Goal: Task Accomplishment & Management: Manage account settings

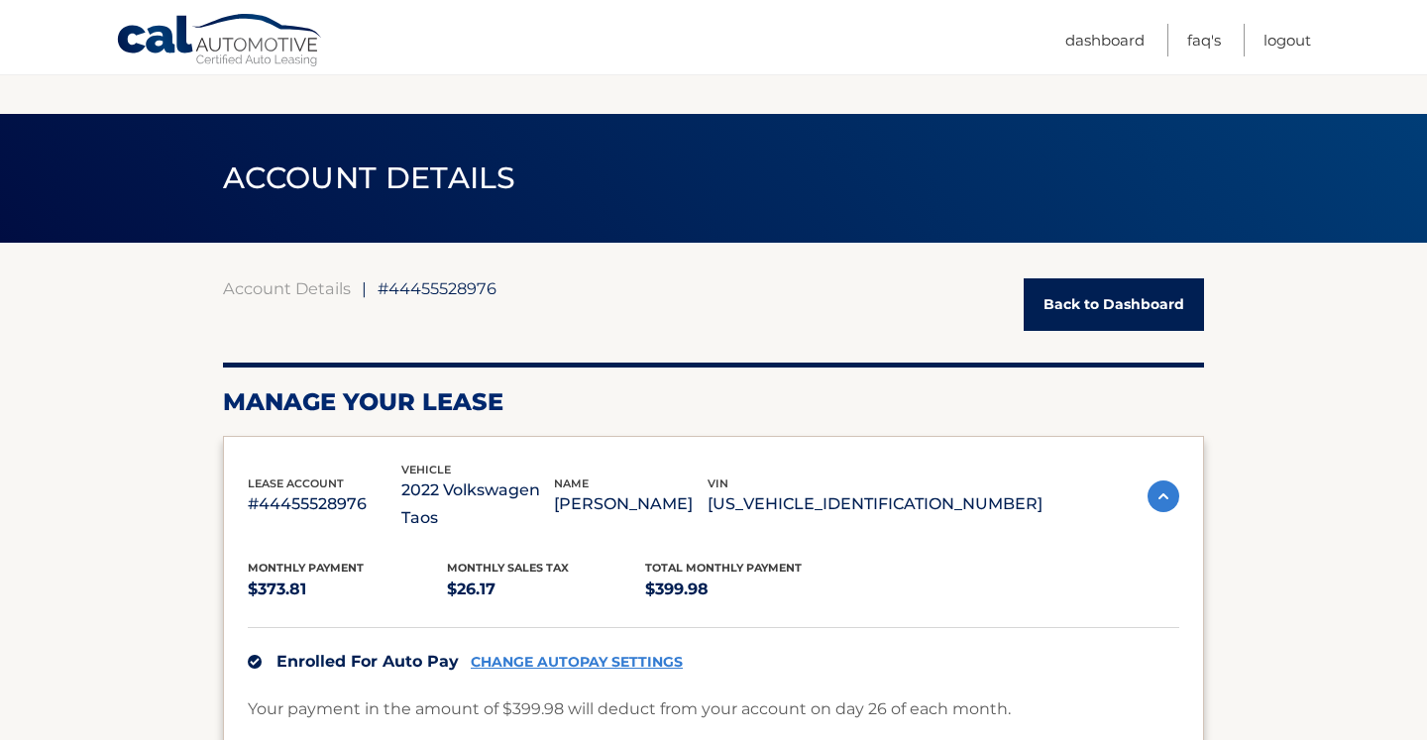
scroll to position [1312, 0]
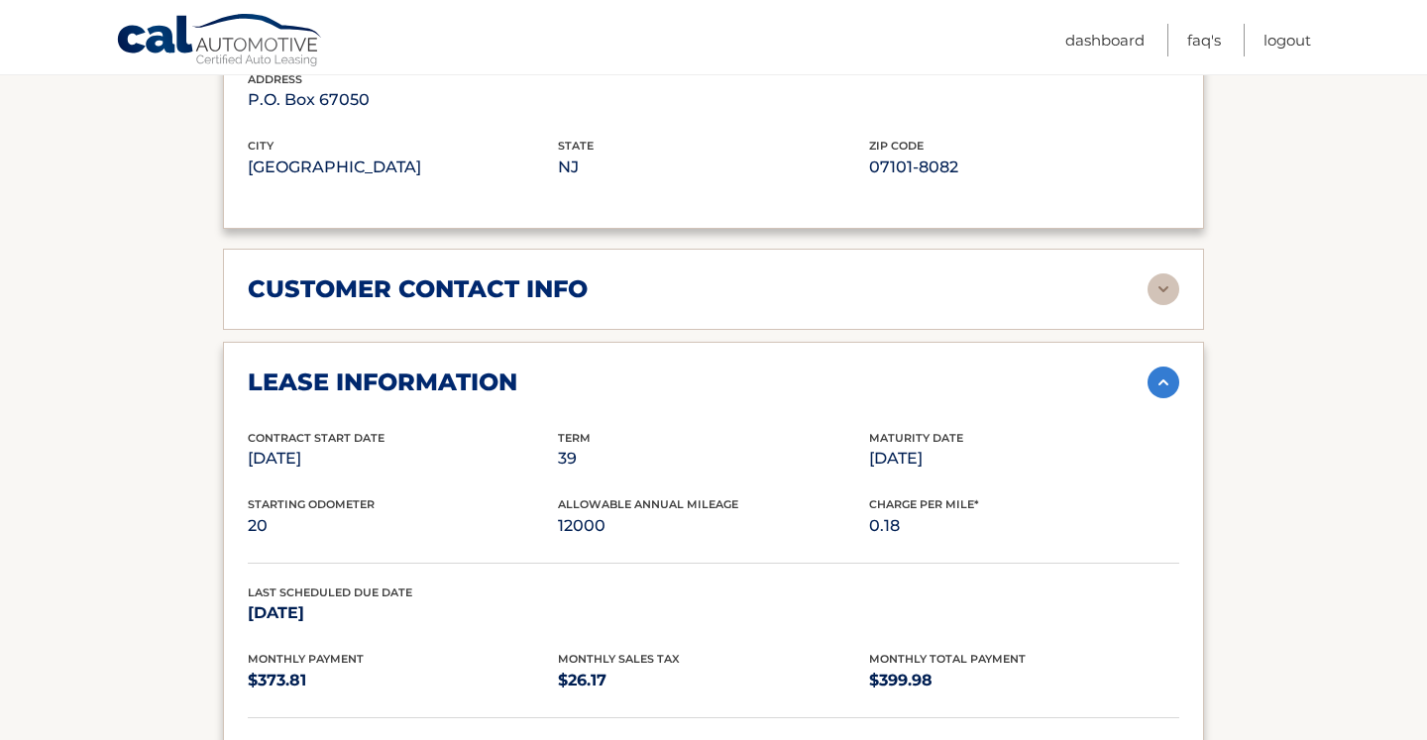
click at [1293, 129] on section "Account Details | #44455528976 Back to Dashboard Manage Your Lease lease accoun…" at bounding box center [713, 169] width 1427 height 2477
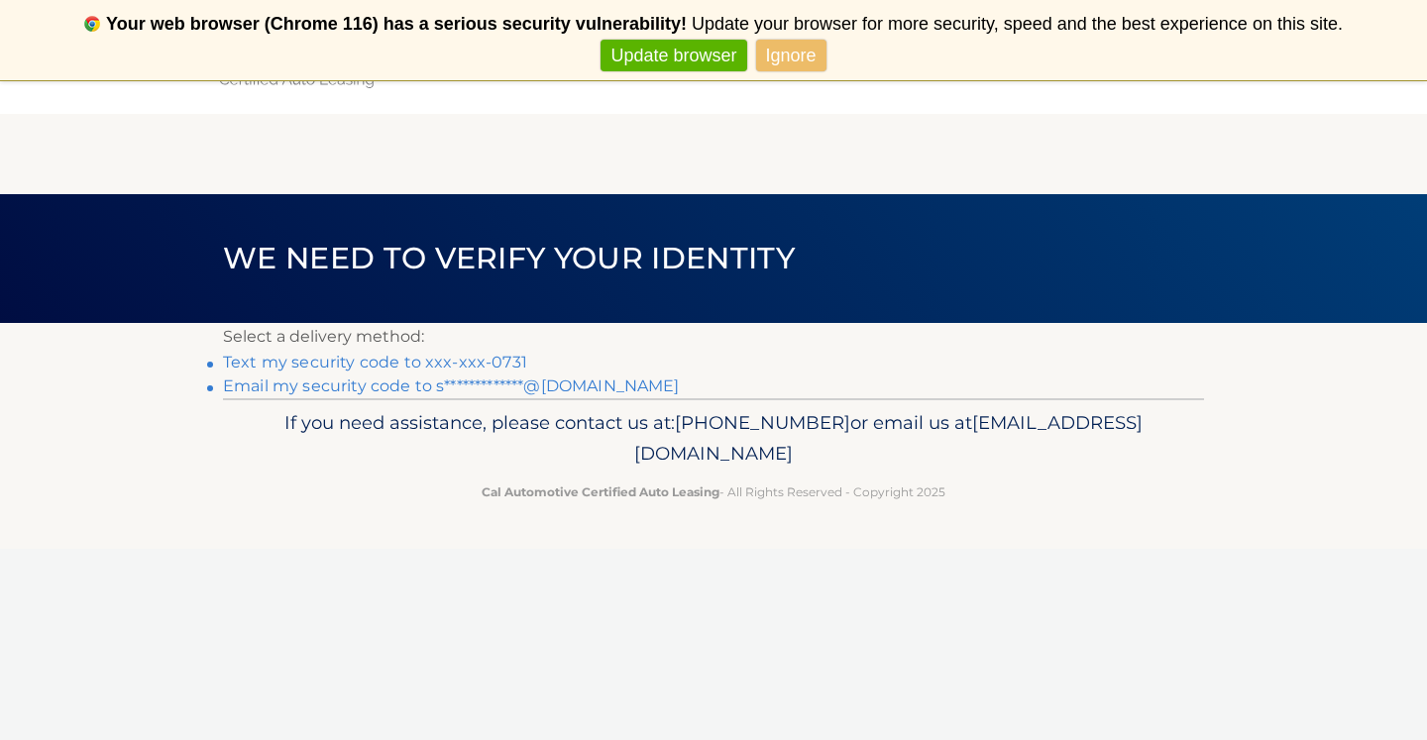
click at [479, 360] on link "Text my security code to xxx-xxx-0731" at bounding box center [375, 362] width 304 height 19
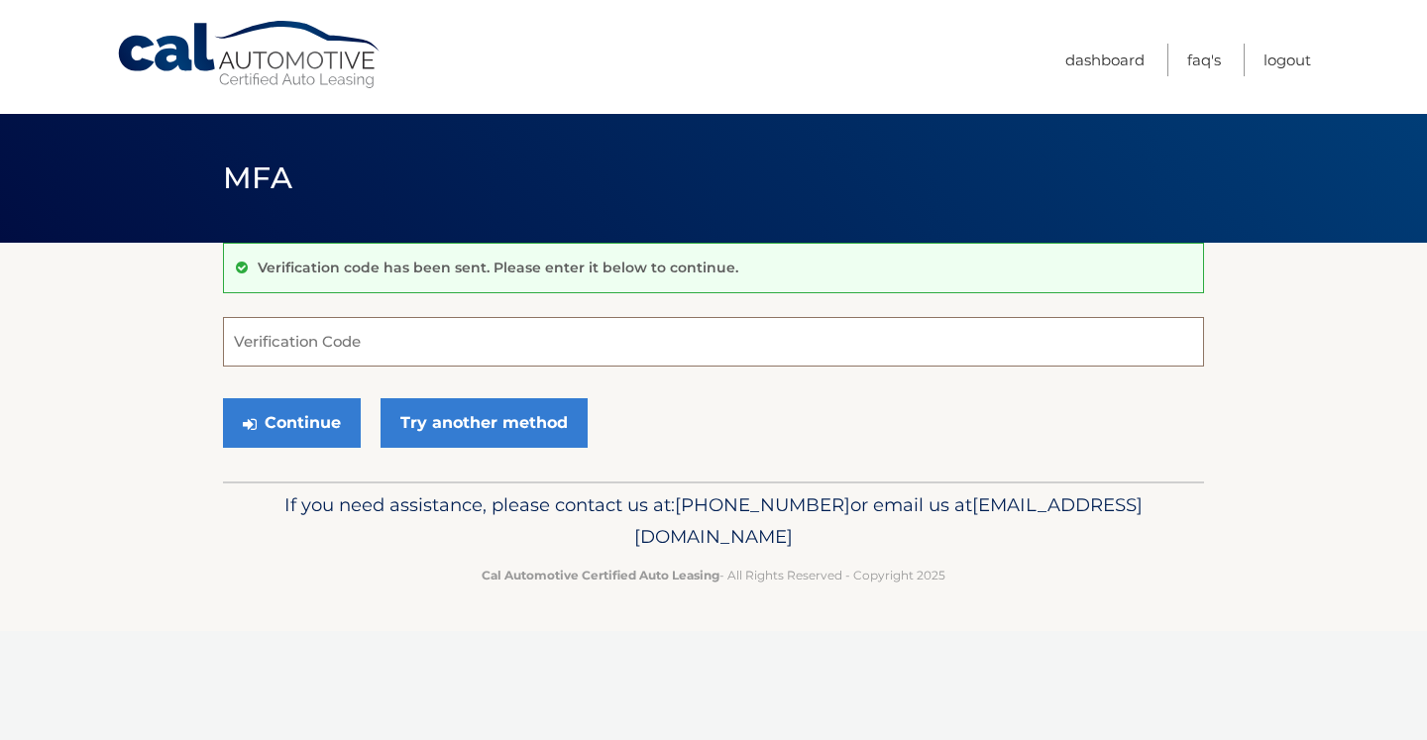
click at [751, 347] on input "Verification Code" at bounding box center [713, 342] width 981 height 50
type input "229343"
click at [325, 422] on button "Continue" at bounding box center [292, 423] width 138 height 50
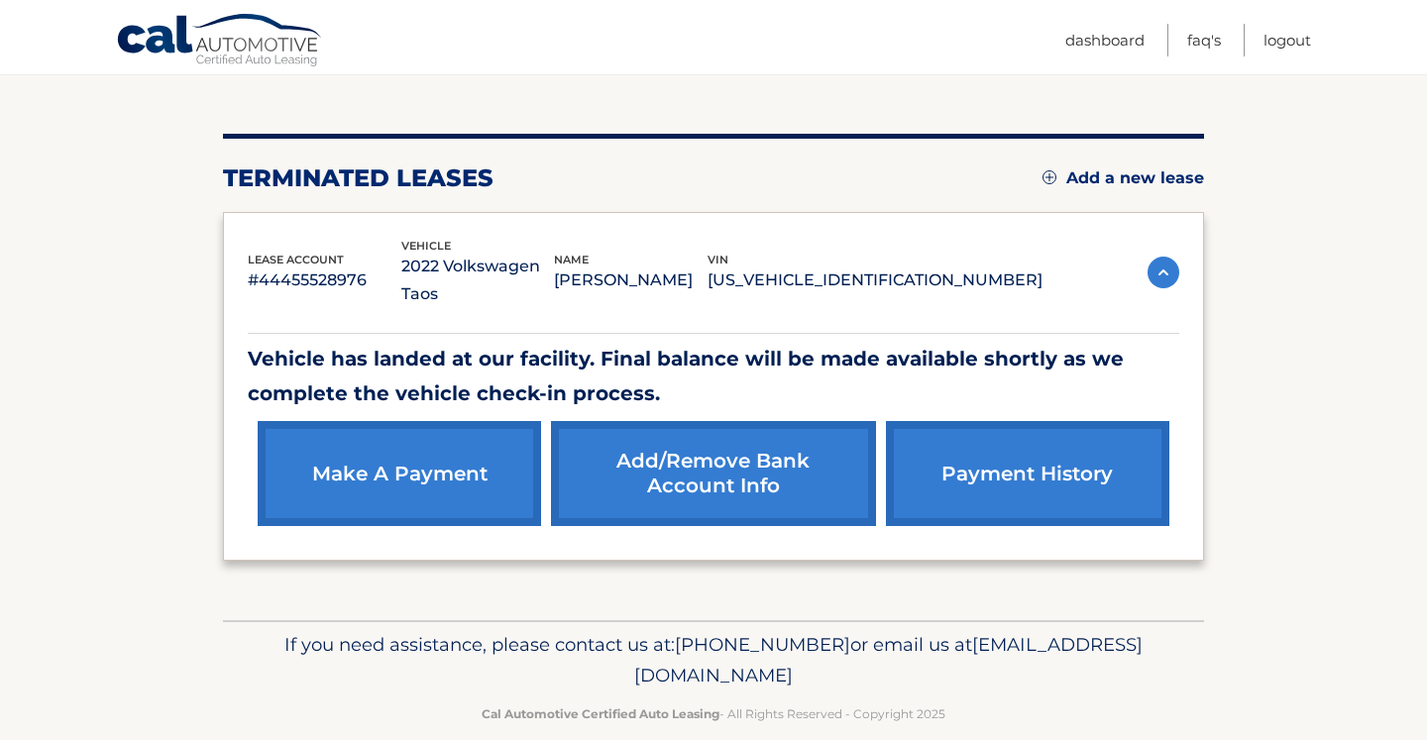
scroll to position [201, 0]
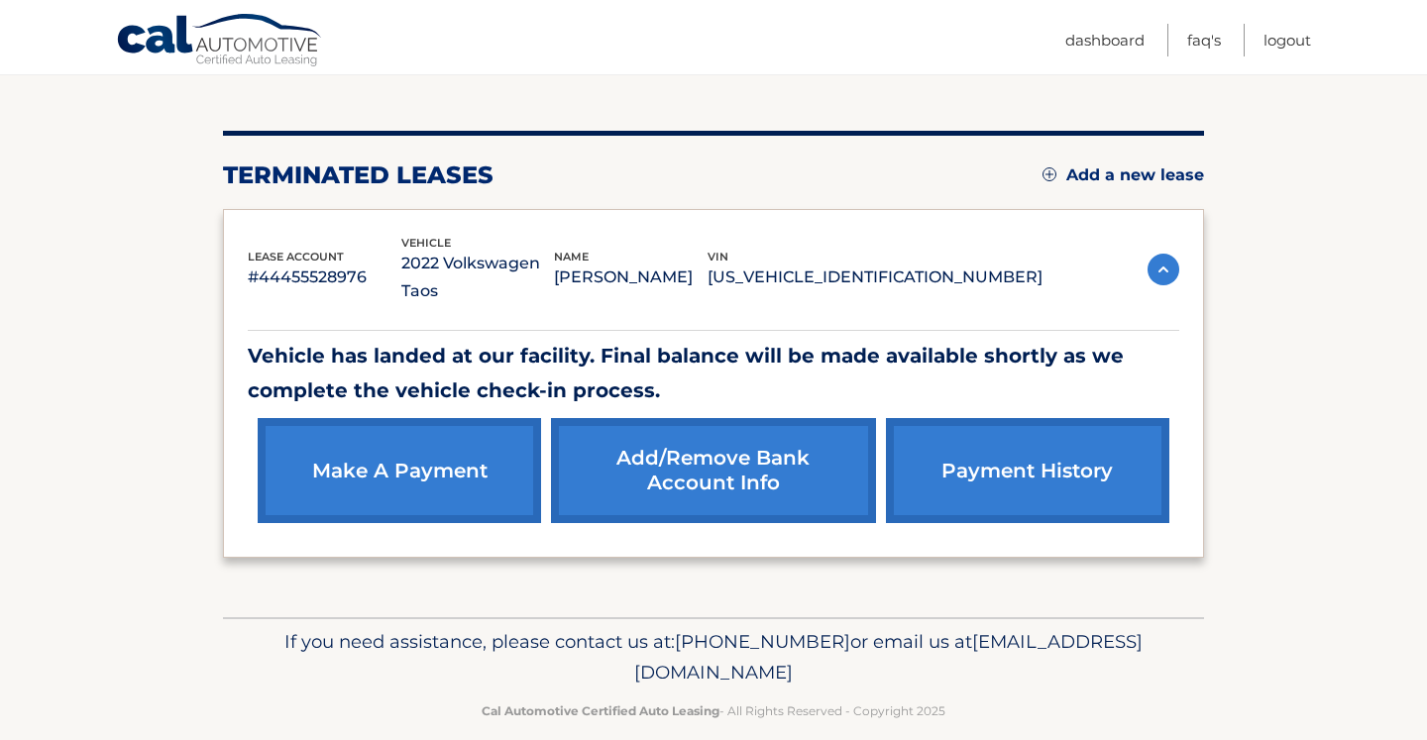
click at [1180, 258] on div "lease account #44455528976 vehicle 2022 Volkswagen Taos name STEFANI ALVAREZ vi…" at bounding box center [713, 384] width 981 height 350
click at [1153, 255] on img at bounding box center [1164, 270] width 32 height 32
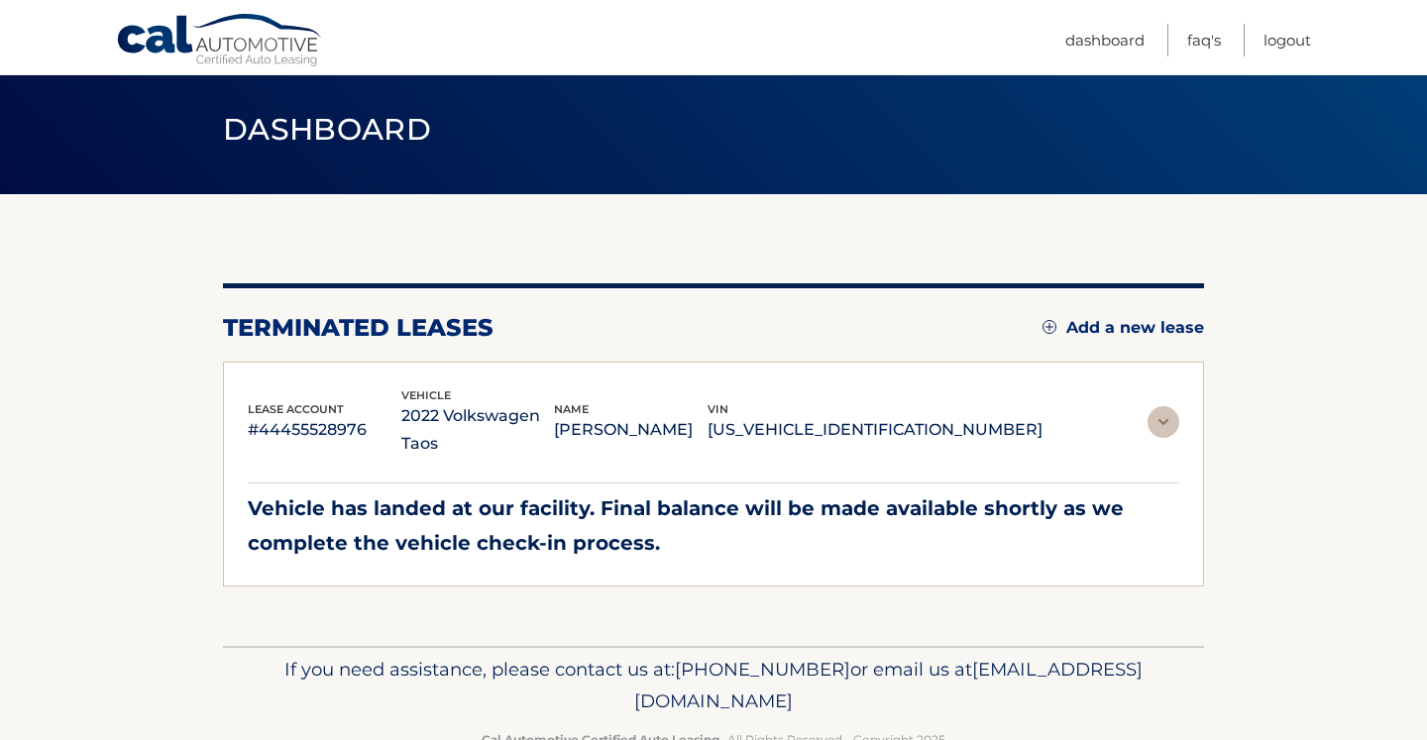
scroll to position [0, 0]
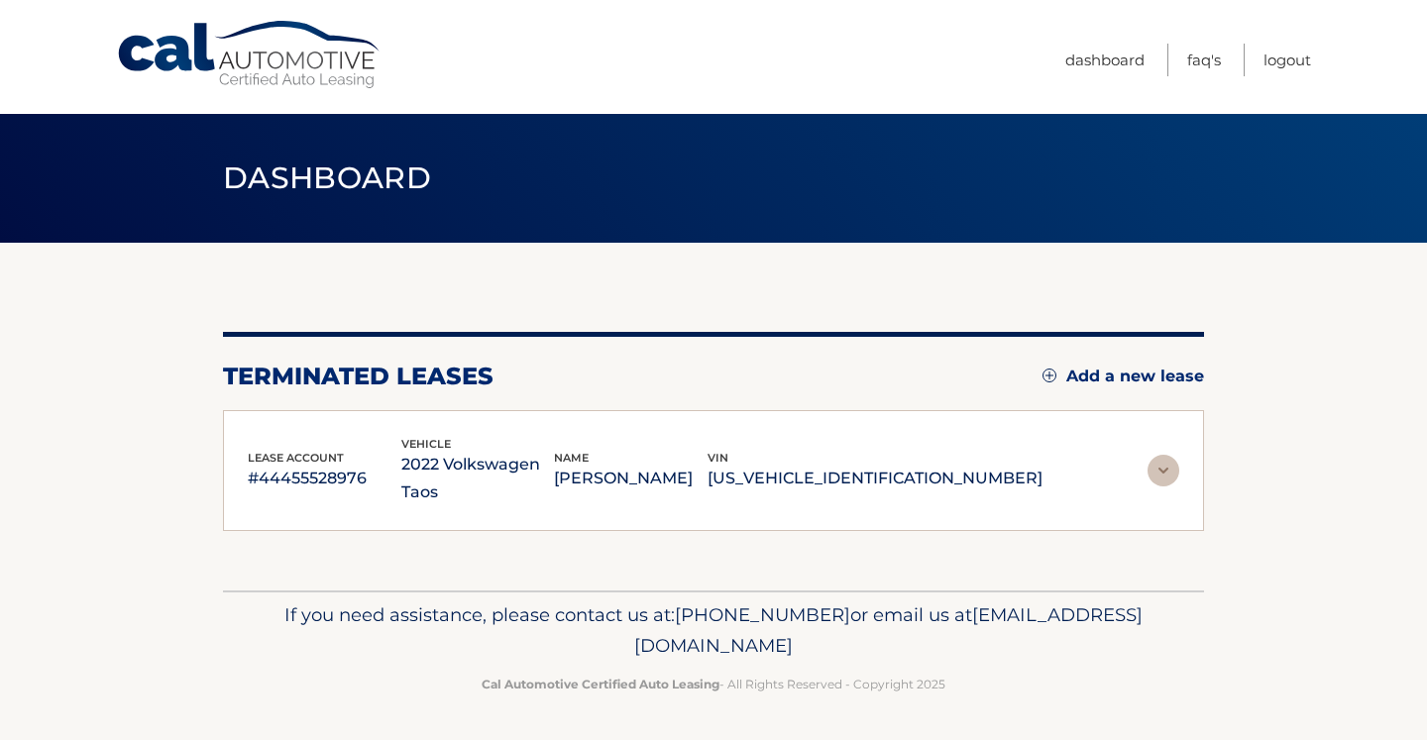
click at [1162, 458] on img at bounding box center [1164, 471] width 32 height 32
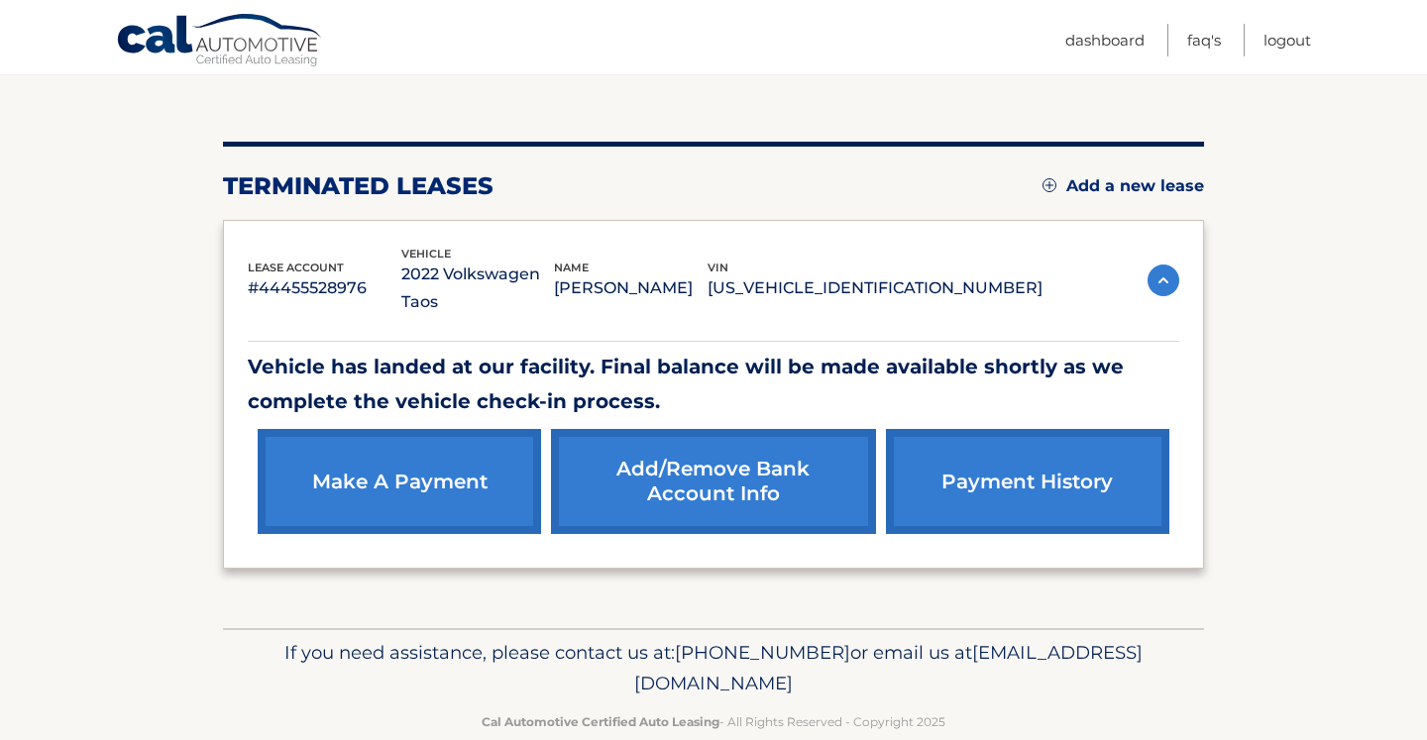
scroll to position [201, 0]
